Goal: Navigation & Orientation: Find specific page/section

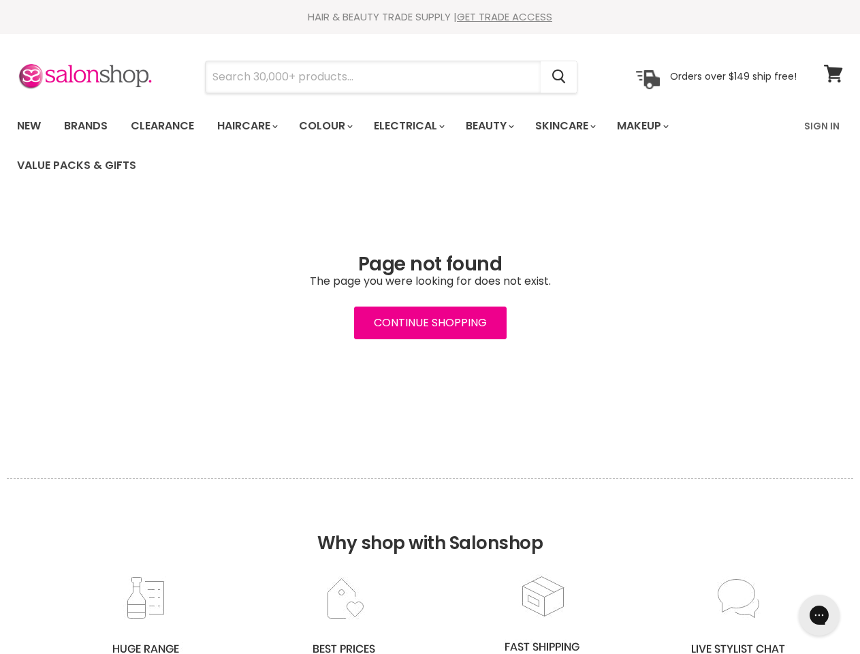
click at [374, 77] on input "Search" at bounding box center [373, 76] width 335 height 31
click at [560, 77] on icon "Search" at bounding box center [559, 77] width 14 height 14
click at [251, 126] on link "Haircare" at bounding box center [246, 126] width 79 height 29
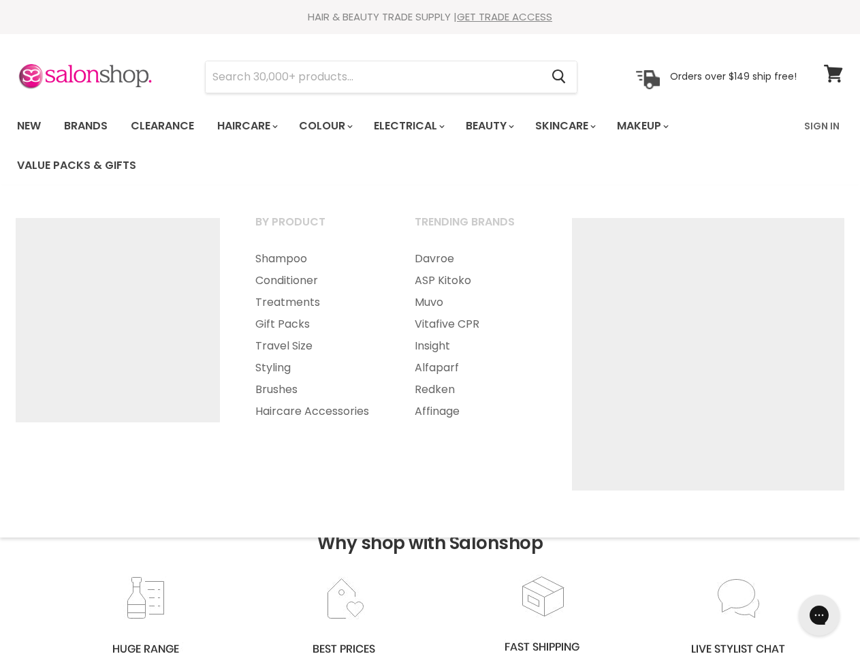
click at [333, 126] on link "Colour" at bounding box center [325, 126] width 72 height 29
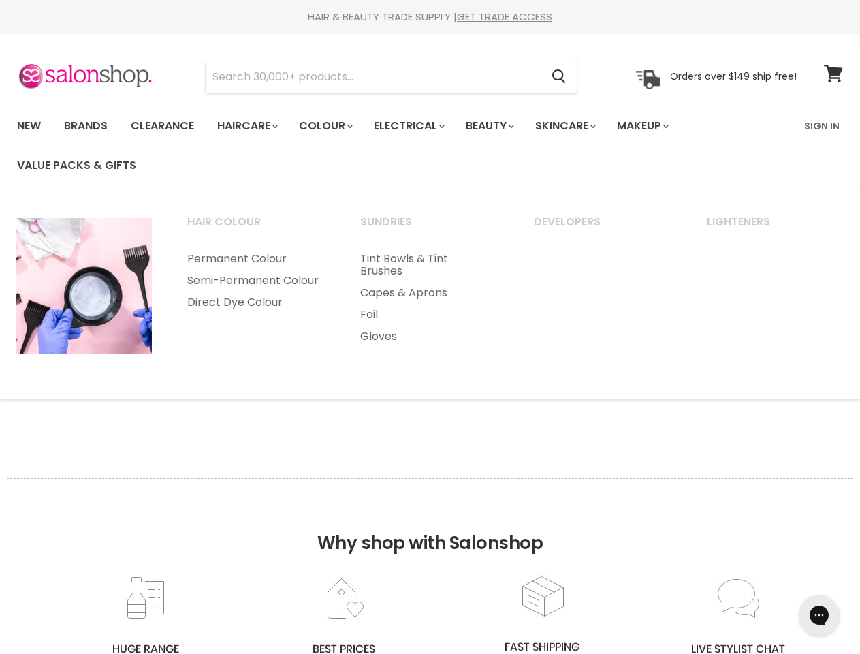
click at [418, 126] on link "Electrical" at bounding box center [408, 126] width 89 height 29
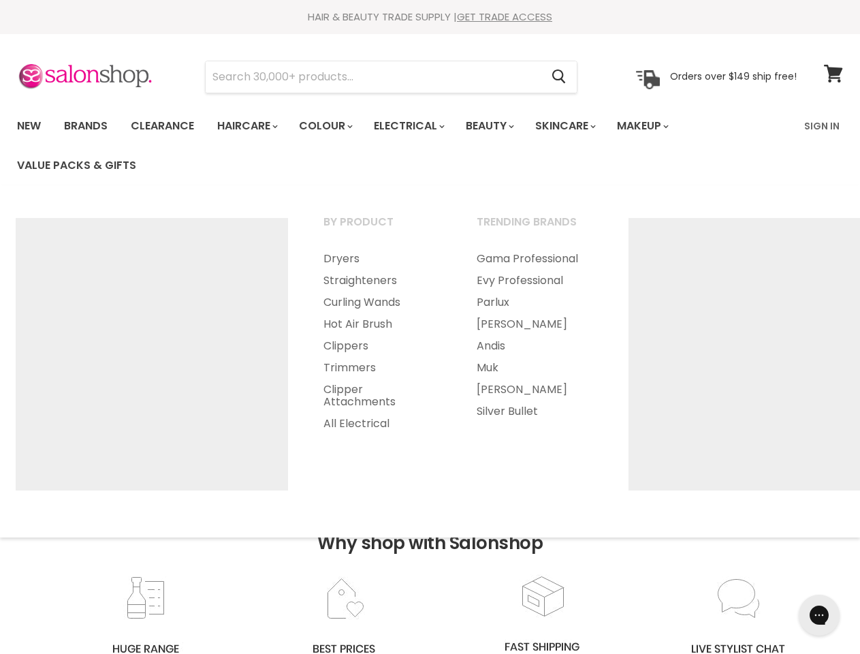
click at [501, 126] on link "Beauty" at bounding box center [489, 126] width 67 height 29
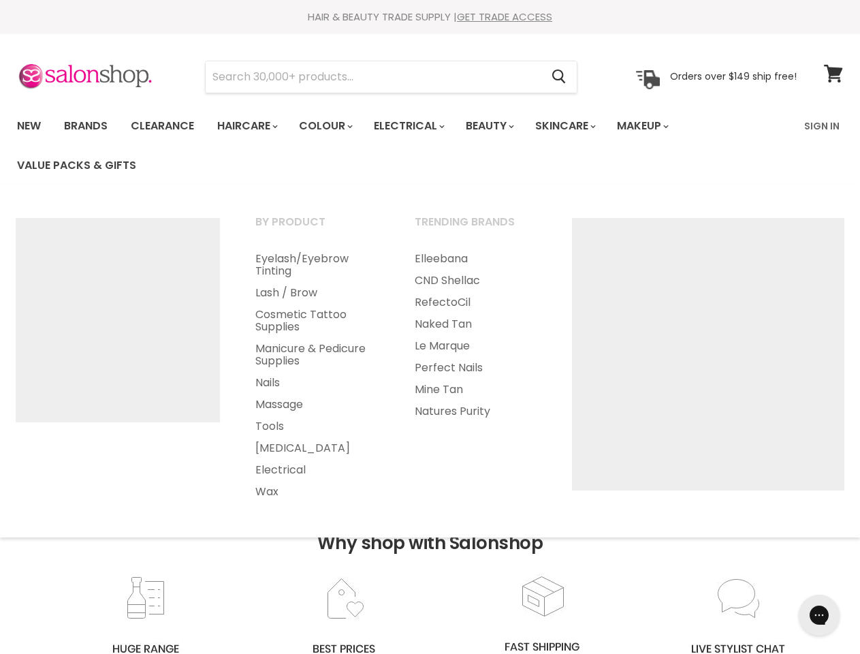
click at [580, 126] on link "Skincare" at bounding box center [564, 126] width 79 height 29
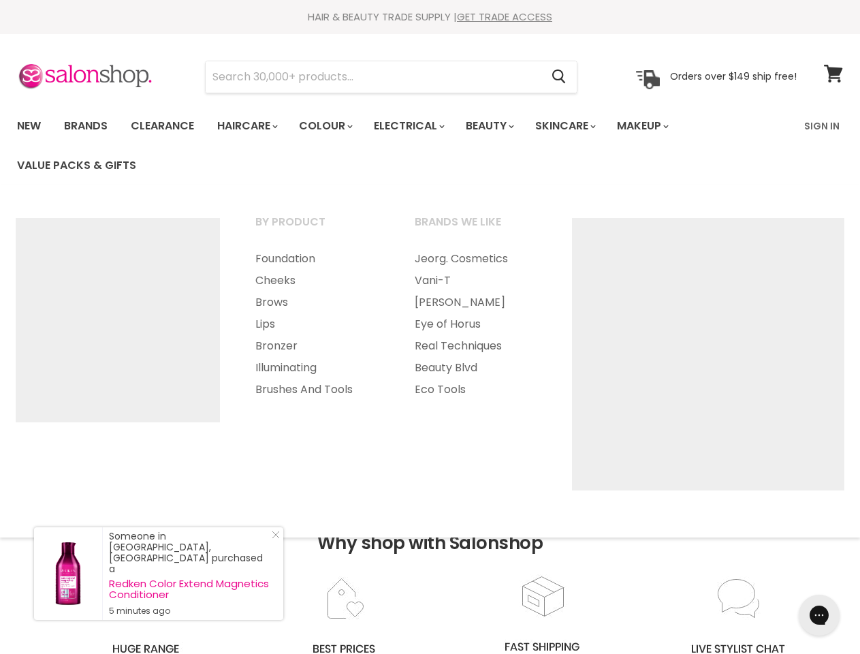
click at [661, 126] on link "Makeup" at bounding box center [642, 126] width 70 height 29
click at [430, 566] on h2 "Why shop with Salonshop" at bounding box center [430, 526] width 847 height 96
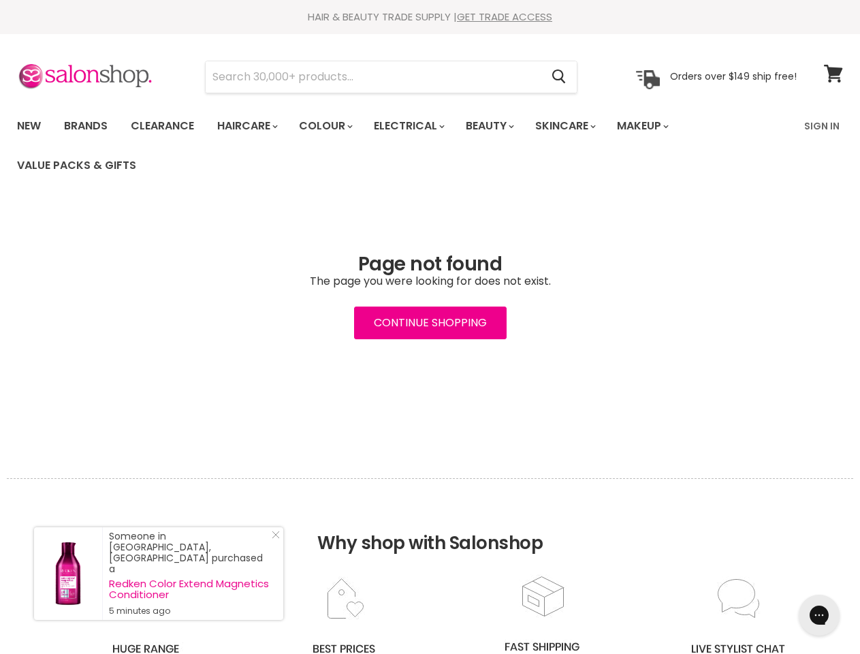
click at [819, 615] on icon "Gorgias live chat" at bounding box center [818, 614] width 13 height 13
